Goal: Task Accomplishment & Management: Manage account settings

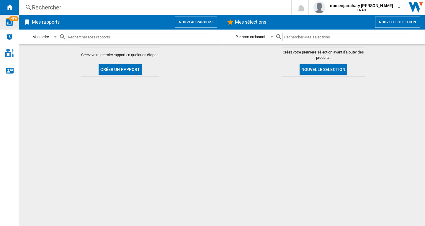
click at [12, 22] on img "WiseCard" at bounding box center [10, 22] width 8 height 8
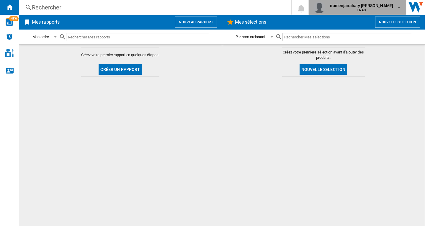
click at [357, 9] on b "FNAC" at bounding box center [361, 10] width 9 height 4
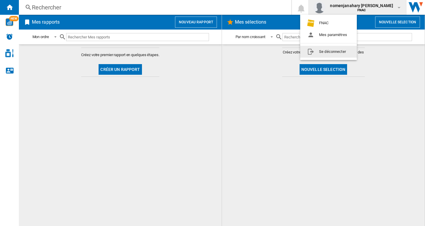
click at [320, 55] on button "Se déconnecter" at bounding box center [328, 52] width 57 height 12
